Goal: Information Seeking & Learning: Learn about a topic

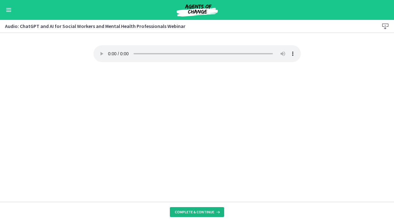
click at [207, 209] on button "Complete & continue" at bounding box center [197, 212] width 54 height 10
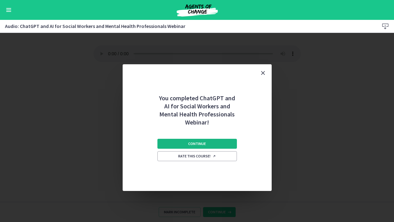
click at [212, 140] on button "Continue" at bounding box center [198, 144] width 80 height 10
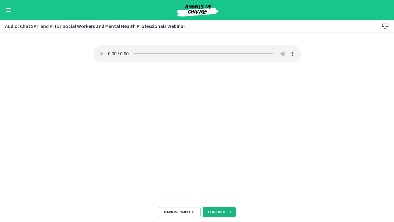
click at [223, 211] on span "Continue" at bounding box center [217, 212] width 18 height 5
